Goal: Navigation & Orientation: Find specific page/section

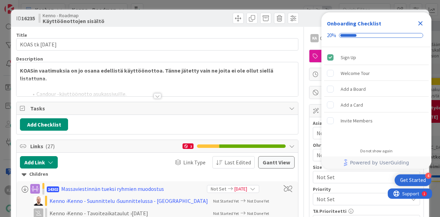
click at [420, 24] on icon "Close Checklist" at bounding box center [420, 23] width 8 height 8
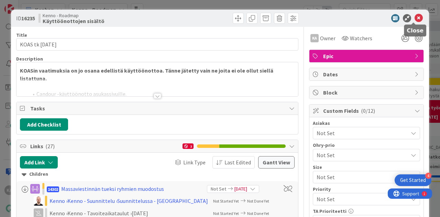
click at [414, 15] on icon at bounding box center [418, 18] width 8 height 8
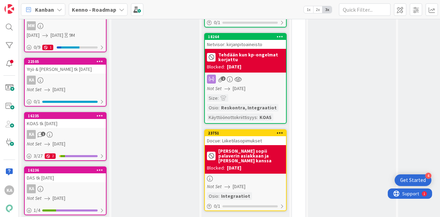
scroll to position [317, 0]
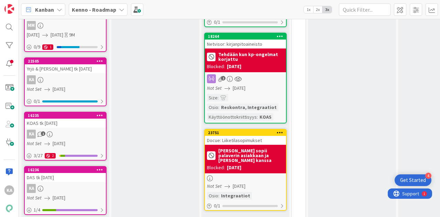
click at [69, 76] on div "KA" at bounding box center [65, 79] width 81 height 9
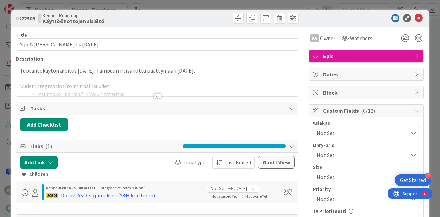
click at [155, 92] on div at bounding box center [156, 88] width 281 height 18
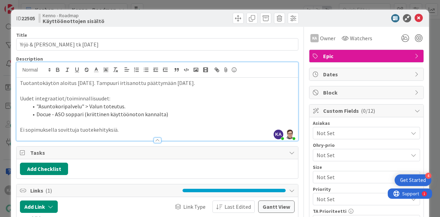
click at [123, 131] on p "Ei sopimuksella sovittuja tuotekehityksiä." at bounding box center [157, 130] width 274 height 8
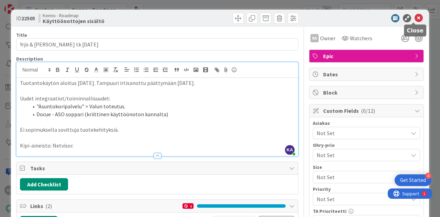
click at [414, 18] on icon at bounding box center [418, 18] width 8 height 8
